Goal: Task Accomplishment & Management: Check status

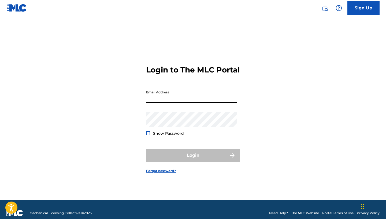
click at [158, 103] on input "Email Address" at bounding box center [191, 94] width 91 height 15
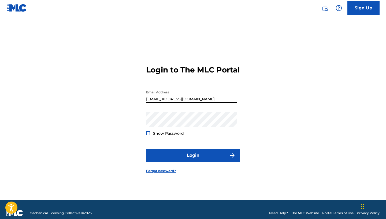
type input "[EMAIL_ADDRESS][DOMAIN_NAME]"
click at [148, 135] on div at bounding box center [148, 133] width 4 height 4
click at [148, 135] on img at bounding box center [148, 133] width 3 height 3
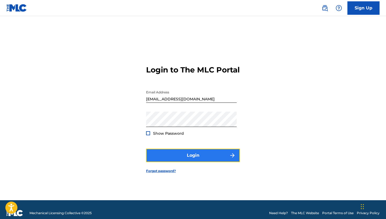
click at [178, 158] on button "Login" at bounding box center [193, 155] width 94 height 13
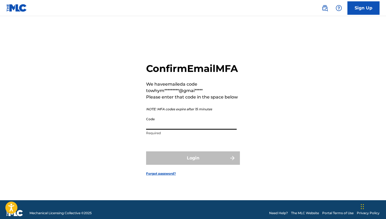
click at [167, 130] on input "Code" at bounding box center [191, 121] width 91 height 15
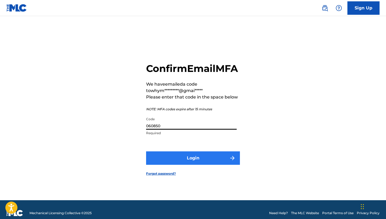
type input "060850"
click at [194, 165] on button "Login" at bounding box center [193, 157] width 94 height 13
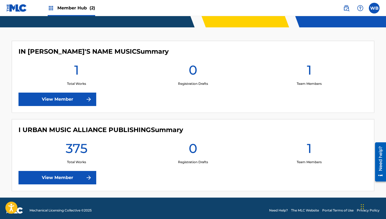
scroll to position [124, 0]
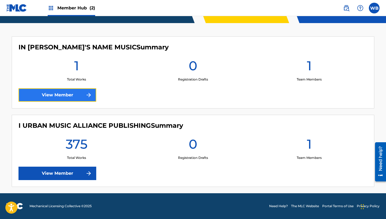
click at [80, 96] on link "View Member" at bounding box center [58, 94] width 78 height 13
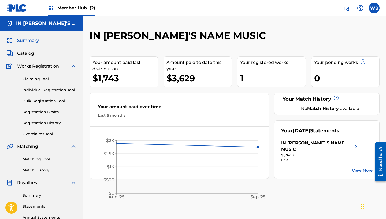
click at [382, 82] on div "IN [PERSON_NAME]'S NAME MUSIC Your amount paid last distribution $1,743 Amount …" at bounding box center [234, 167] width 303 height 277
click at [28, 54] on span "Catalog" at bounding box center [25, 53] width 17 height 6
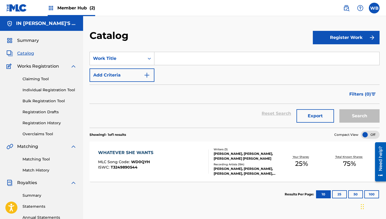
click at [192, 166] on div "WHATEVER SHE WANTS MLC Song Code : WD0QYH ISWC : T3249890544" at bounding box center [153, 161] width 110 height 24
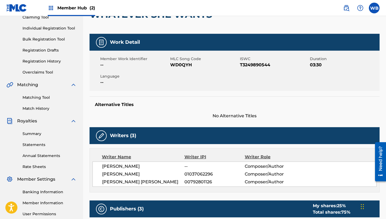
scroll to position [61, 0]
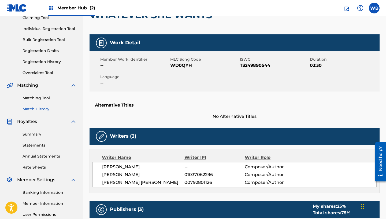
click at [40, 110] on link "Match History" at bounding box center [50, 109] width 54 height 6
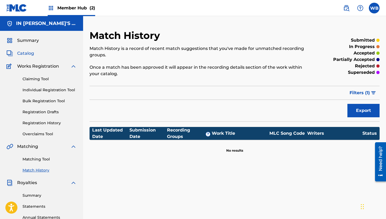
click at [27, 52] on span "Catalog" at bounding box center [25, 53] width 17 height 6
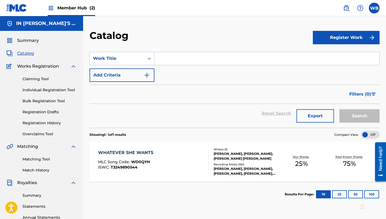
click at [234, 157] on div "[PERSON_NAME], [PERSON_NAME], [PERSON_NAME] [PERSON_NAME]" at bounding box center [246, 156] width 64 height 10
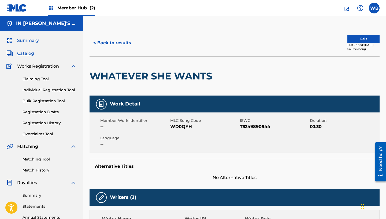
click at [31, 40] on span "Summary" at bounding box center [28, 40] width 22 height 6
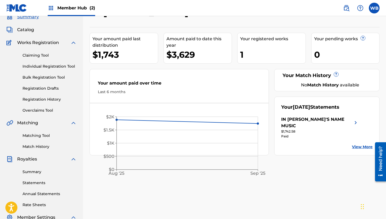
scroll to position [36, 0]
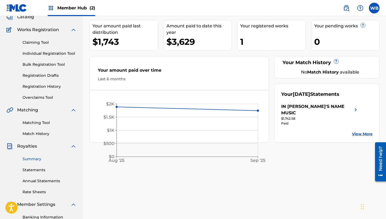
click at [33, 159] on link "Summary" at bounding box center [50, 159] width 54 height 6
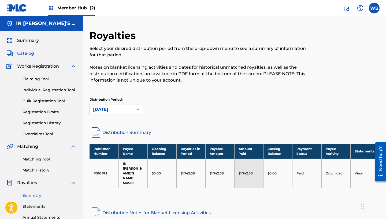
click at [24, 55] on span "Catalog" at bounding box center [25, 53] width 17 height 6
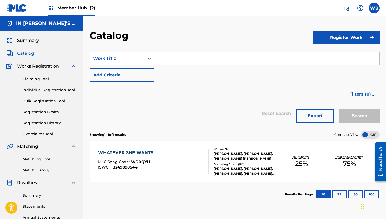
click at [234, 160] on div "[PERSON_NAME], [PERSON_NAME], [PERSON_NAME] [PERSON_NAME]" at bounding box center [246, 156] width 64 height 10
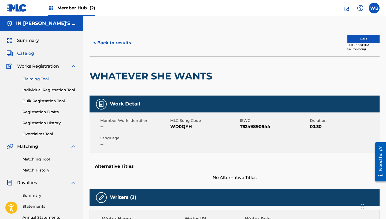
click at [28, 80] on link "Claiming Tool" at bounding box center [50, 79] width 54 height 6
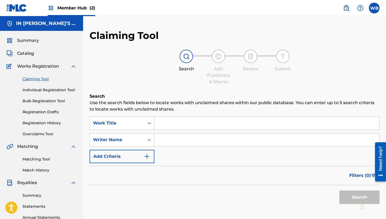
click at [166, 125] on input "Search Form" at bounding box center [266, 123] width 225 height 13
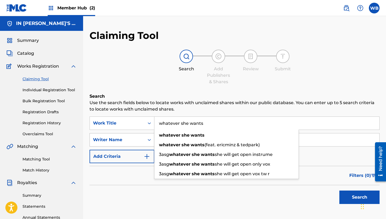
type input "whatever she wants"
click at [126, 139] on div "Writer Name" at bounding box center [117, 140] width 55 height 10
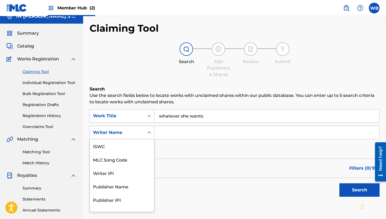
scroll to position [8, 0]
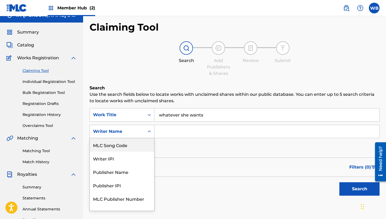
click at [167, 130] on input "Search Form" at bounding box center [266, 131] width 225 height 13
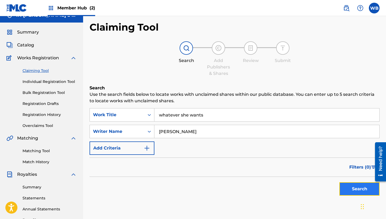
click at [357, 187] on button "Search" at bounding box center [359, 188] width 40 height 13
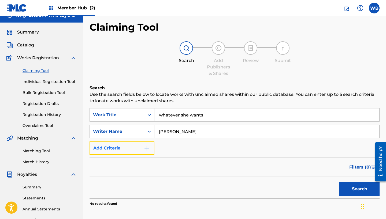
click at [147, 147] on img "Search Form" at bounding box center [147, 148] width 6 height 6
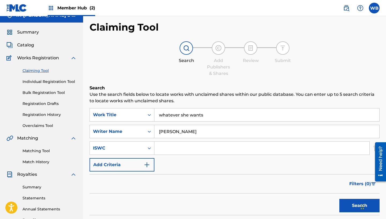
click at [191, 132] on input "[PERSON_NAME]" at bounding box center [266, 131] width 225 height 13
type input "w"
type input "[PERSON_NAME]"
click at [356, 204] on button "Search" at bounding box center [359, 205] width 40 height 13
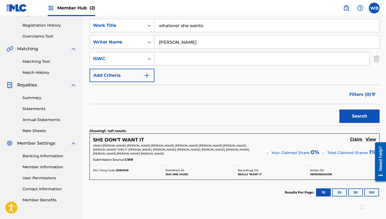
scroll to position [85, 0]
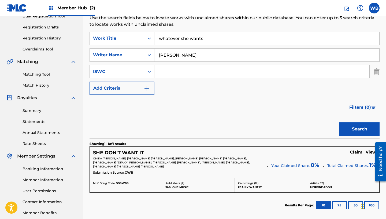
click at [162, 39] on input "whatever she wants" at bounding box center [266, 38] width 225 height 13
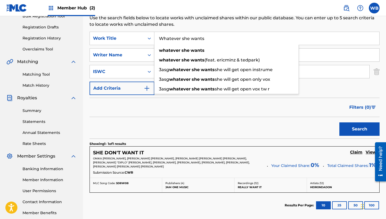
click at [205, 40] on input "Whatever she wants" at bounding box center [266, 38] width 225 height 13
click at [183, 39] on input "Whatever she wants" at bounding box center [266, 38] width 225 height 13
click at [194, 39] on input "Whatever She wants" at bounding box center [266, 38] width 225 height 13
click at [359, 132] on button "Search" at bounding box center [359, 128] width 40 height 13
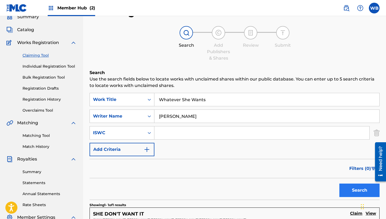
scroll to position [20, 0]
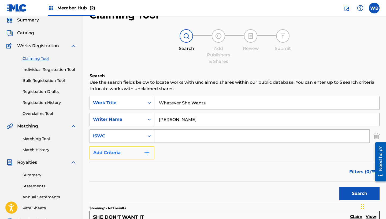
click at [146, 153] on img "Search Form" at bounding box center [147, 152] width 6 height 6
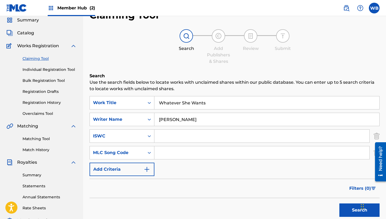
click at [210, 102] on input "Whatever She Wants" at bounding box center [266, 102] width 225 height 13
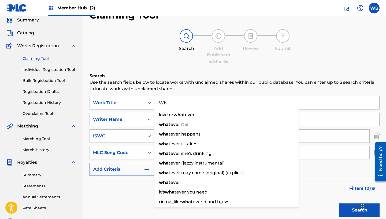
type input "W"
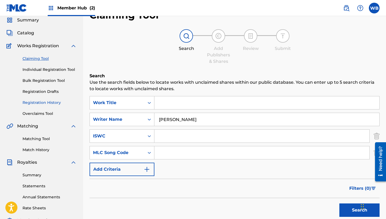
click at [31, 103] on link "Registration History" at bounding box center [50, 103] width 54 height 6
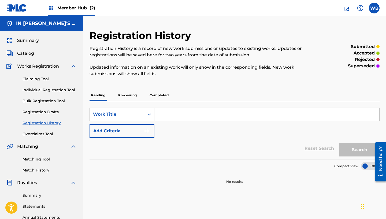
click at [127, 95] on p "Processing" at bounding box center [128, 95] width 22 height 11
click at [155, 95] on p "Completed" at bounding box center [159, 95] width 22 height 11
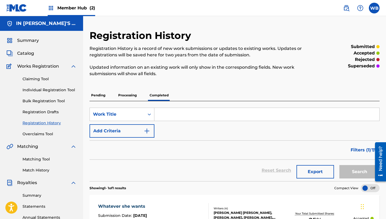
click at [200, 88] on div "Registration History Registration History is a record of new work submissions o…" at bounding box center [235, 152] width 290 height 246
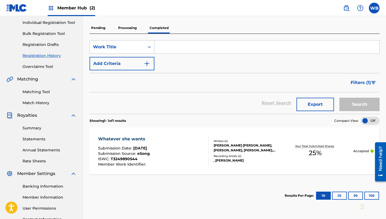
scroll to position [90, 0]
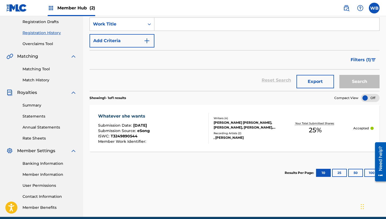
click at [251, 133] on div "Recording Artists ( 2 )" at bounding box center [246, 133] width 64 height 4
